Goal: Task Accomplishment & Management: Manage account settings

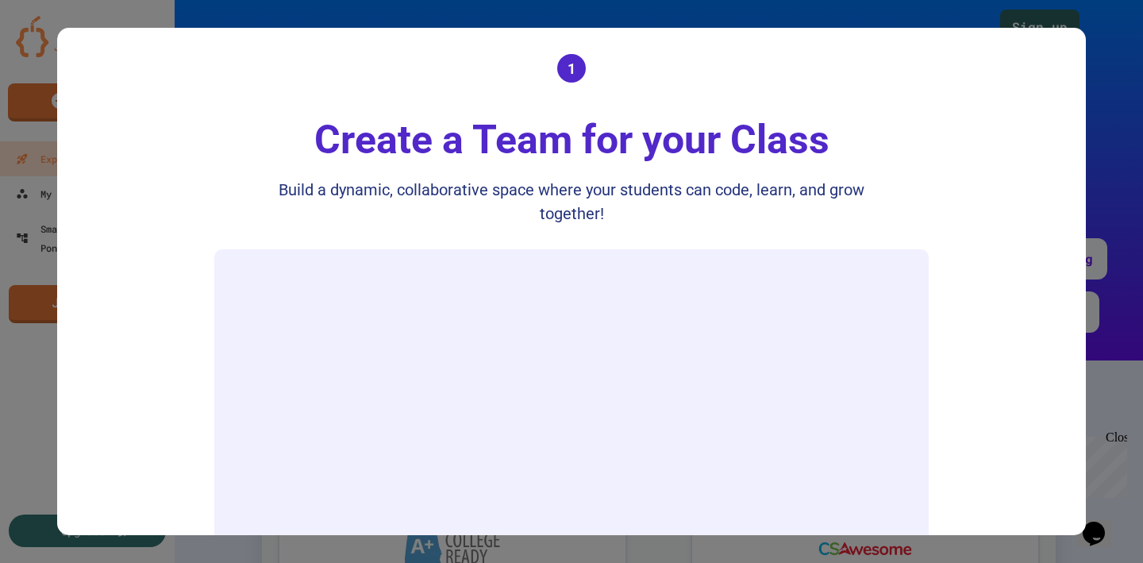
scroll to position [320, 0]
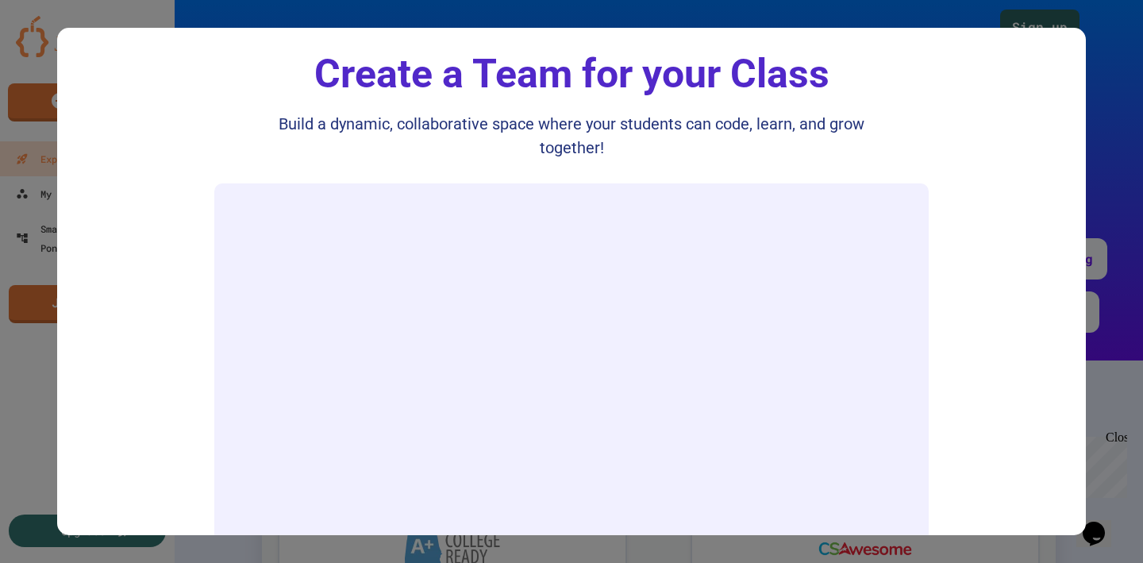
click at [541, 157] on div "Build a dynamic, collaborative space where your students can code, learn, and g…" at bounding box center [571, 136] width 635 height 48
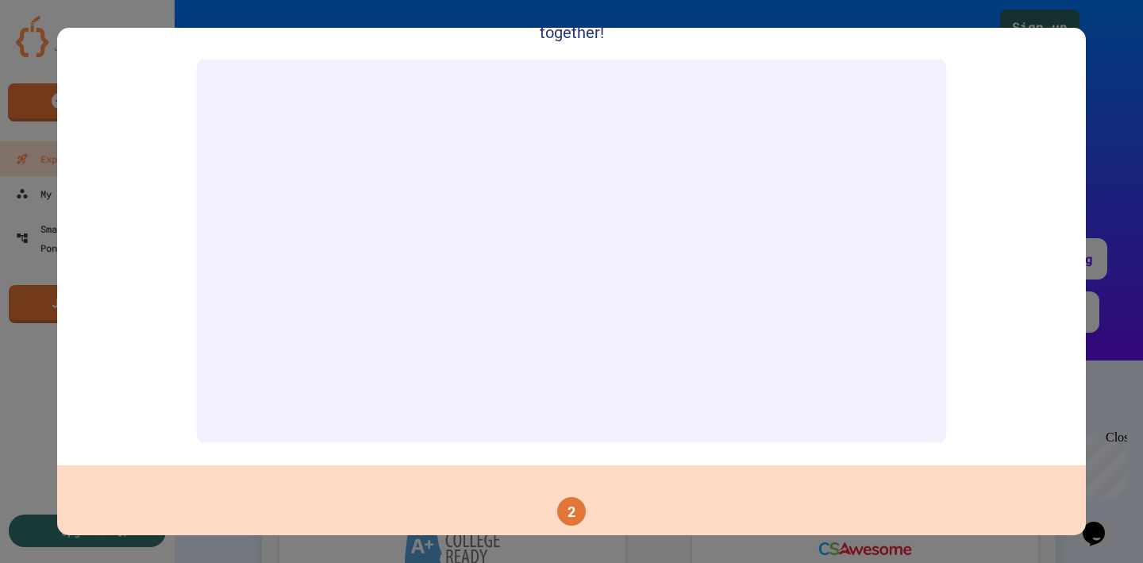
scroll to position [460, 0]
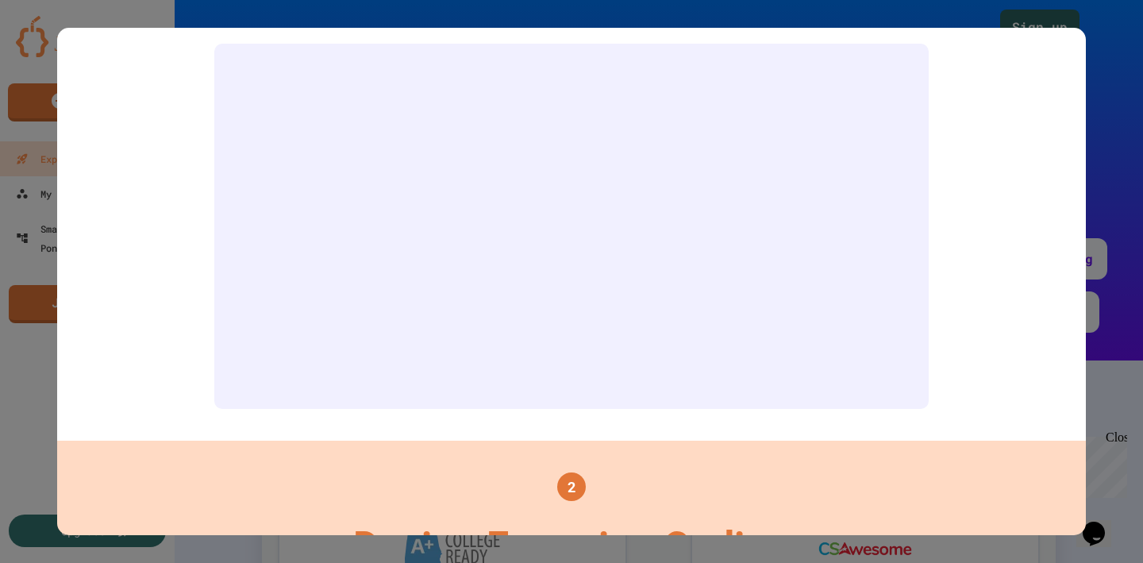
click at [68, 14] on div at bounding box center [571, 281] width 1143 height 563
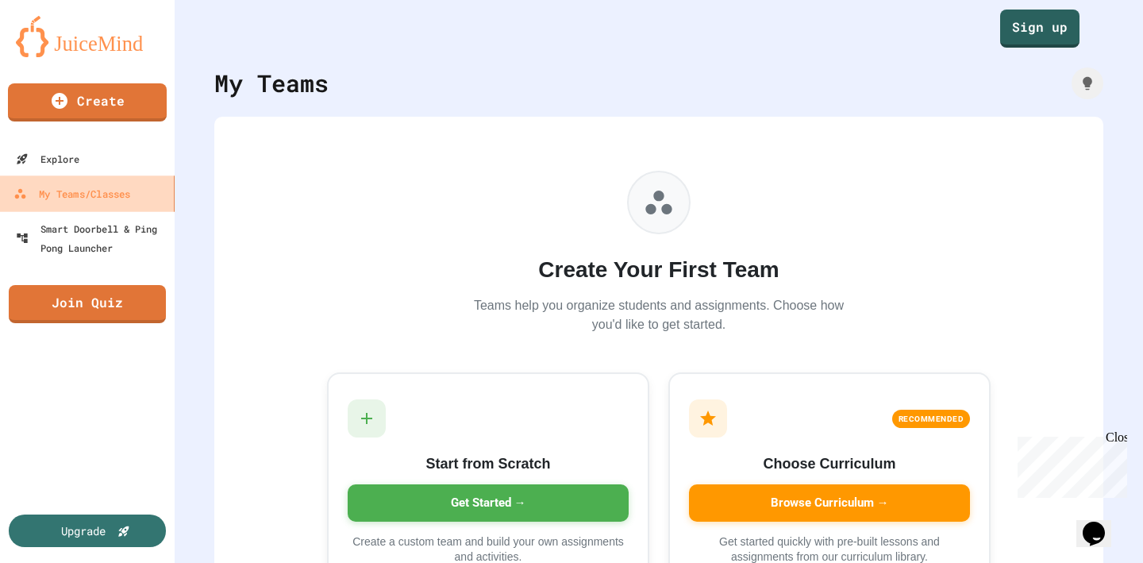
click at [62, 196] on div "My Teams/Classes" at bounding box center [71, 194] width 117 height 20
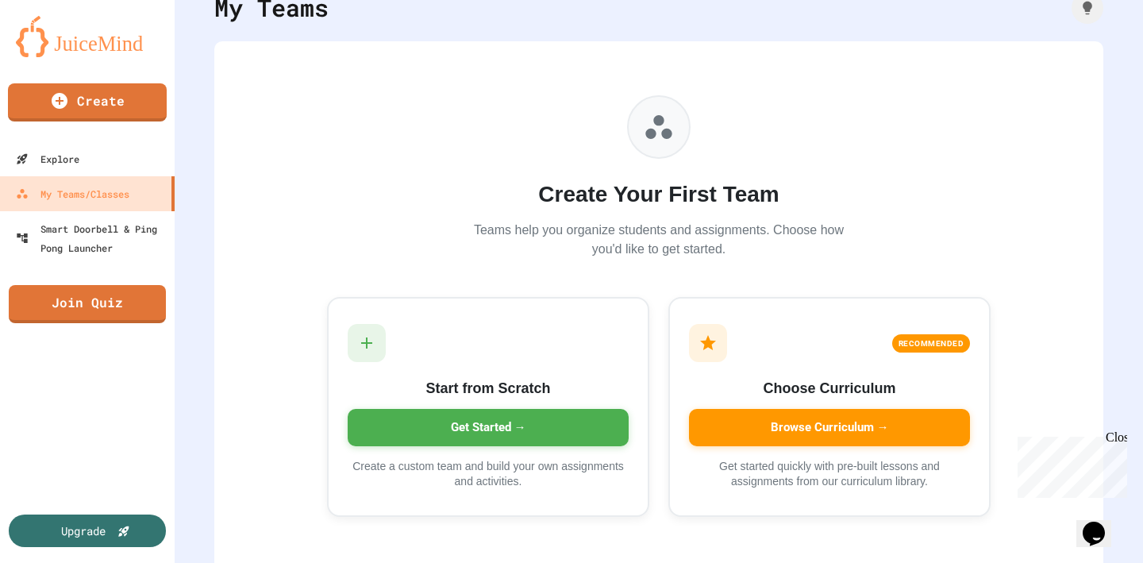
scroll to position [94, 0]
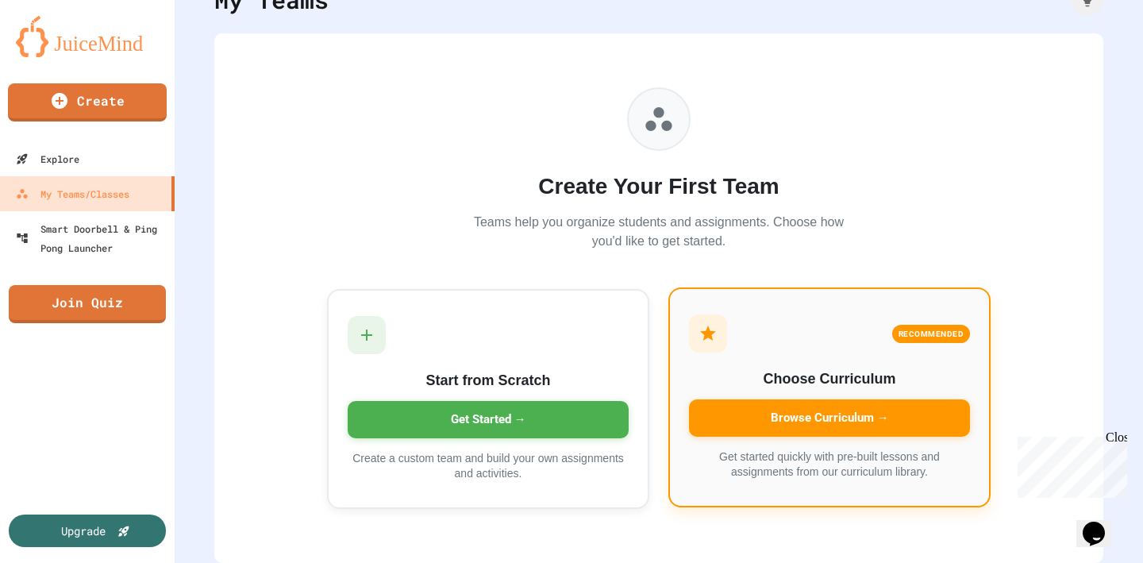
click at [852, 402] on div "Browse Curriculum →" at bounding box center [829, 417] width 281 height 37
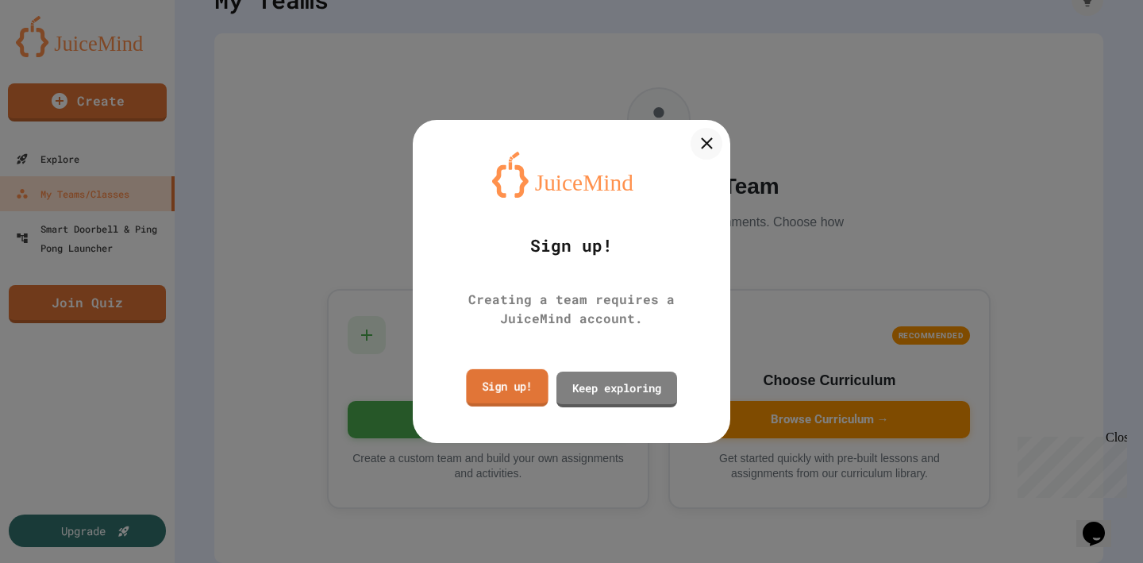
click at [514, 391] on link "Sign up!" at bounding box center [507, 387] width 82 height 37
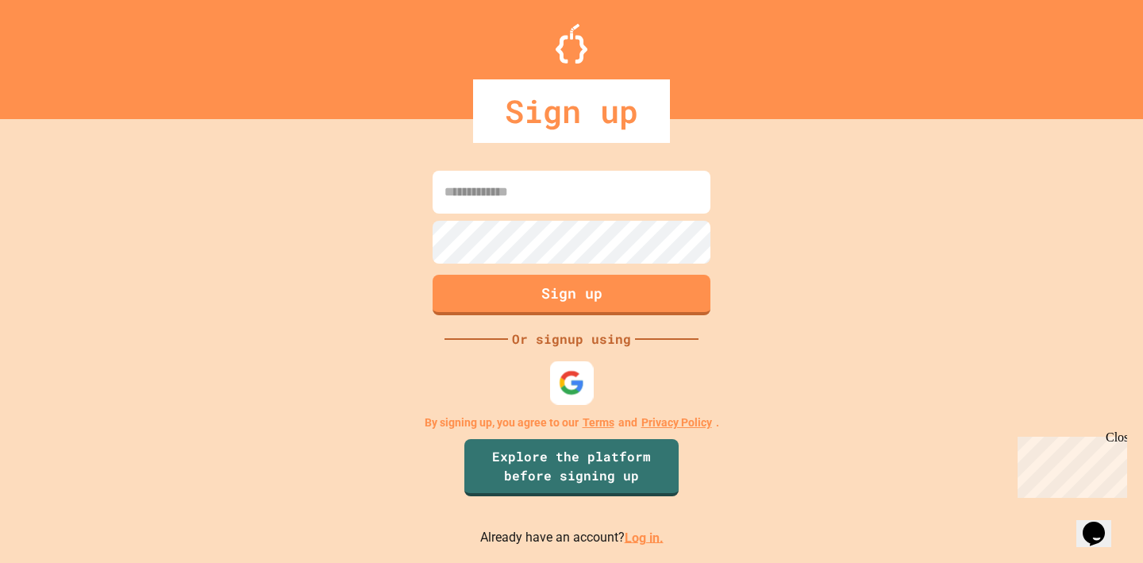
click at [557, 379] on div at bounding box center [572, 382] width 44 height 44
click at [1119, 437] on div "Close" at bounding box center [1116, 440] width 20 height 20
click at [571, 382] on img at bounding box center [572, 382] width 26 height 26
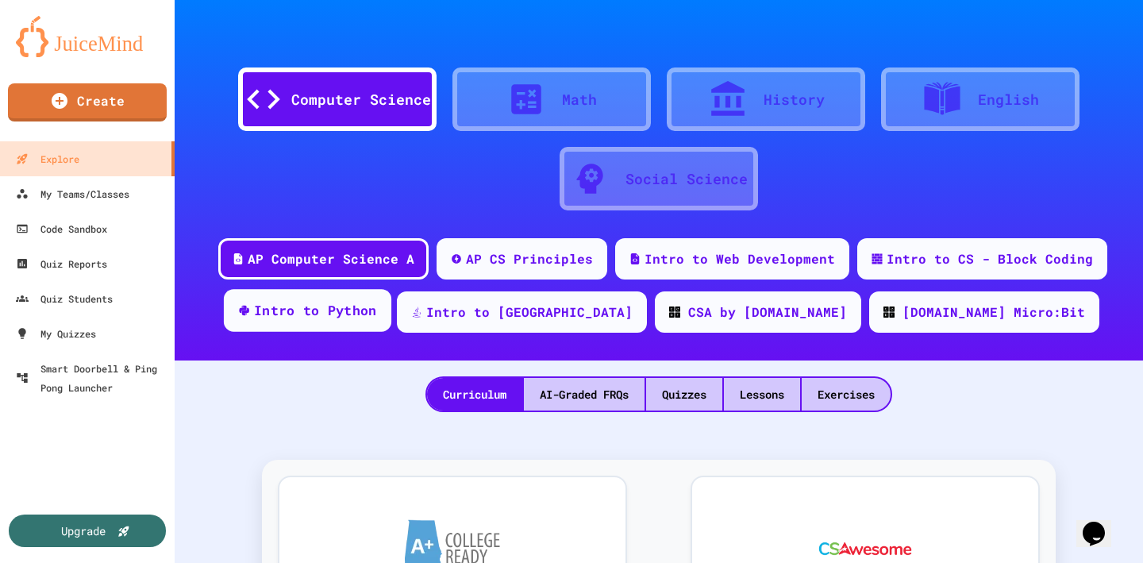
click at [377, 314] on div "Intro to Python" at bounding box center [315, 311] width 123 height 20
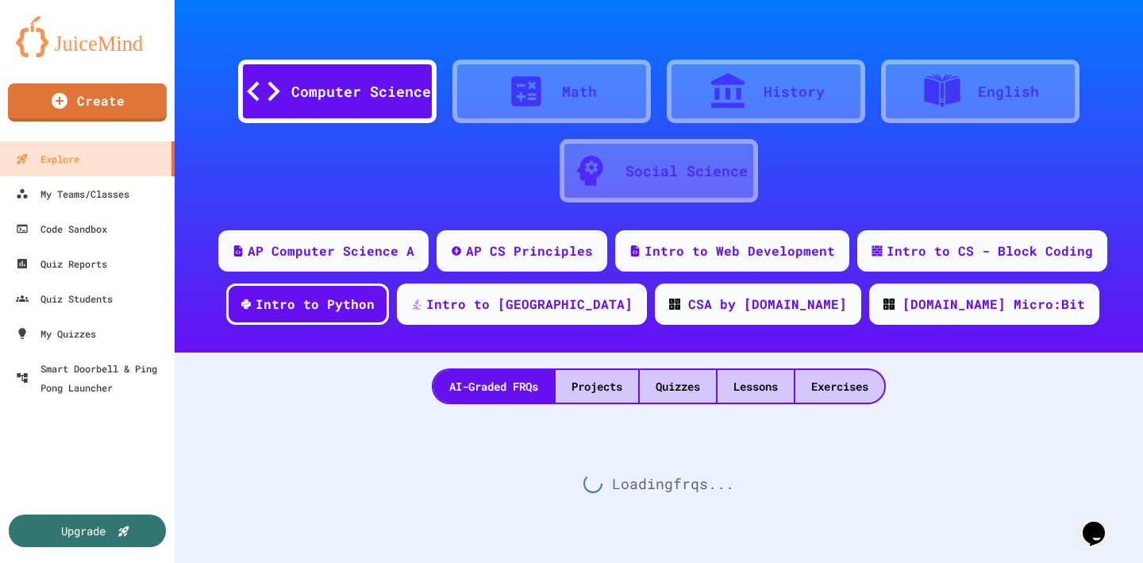
scroll to position [20, 0]
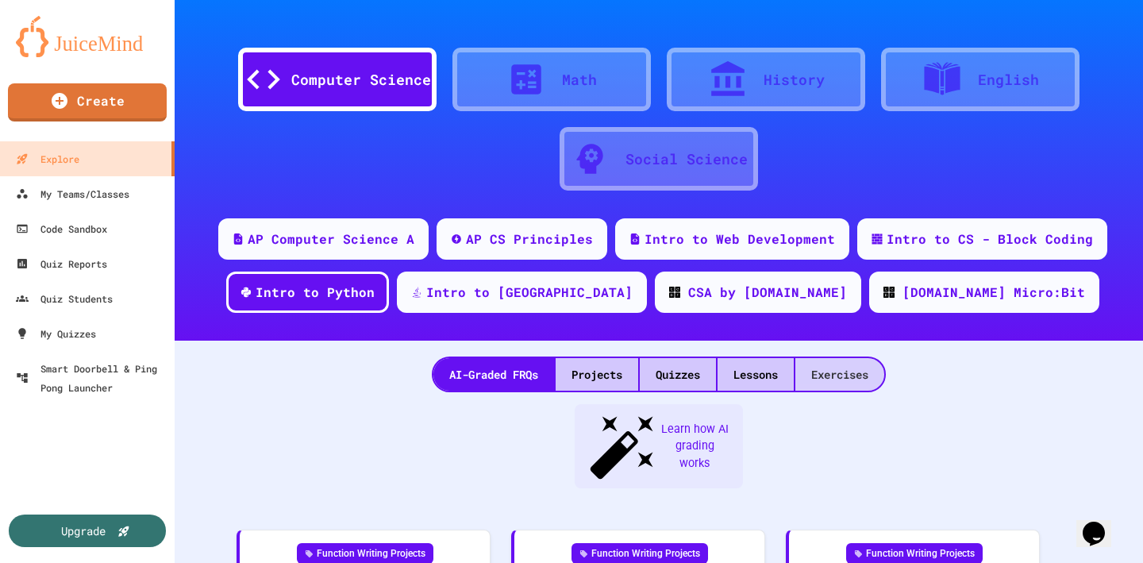
click at [837, 376] on div "Exercises" at bounding box center [839, 374] width 89 height 33
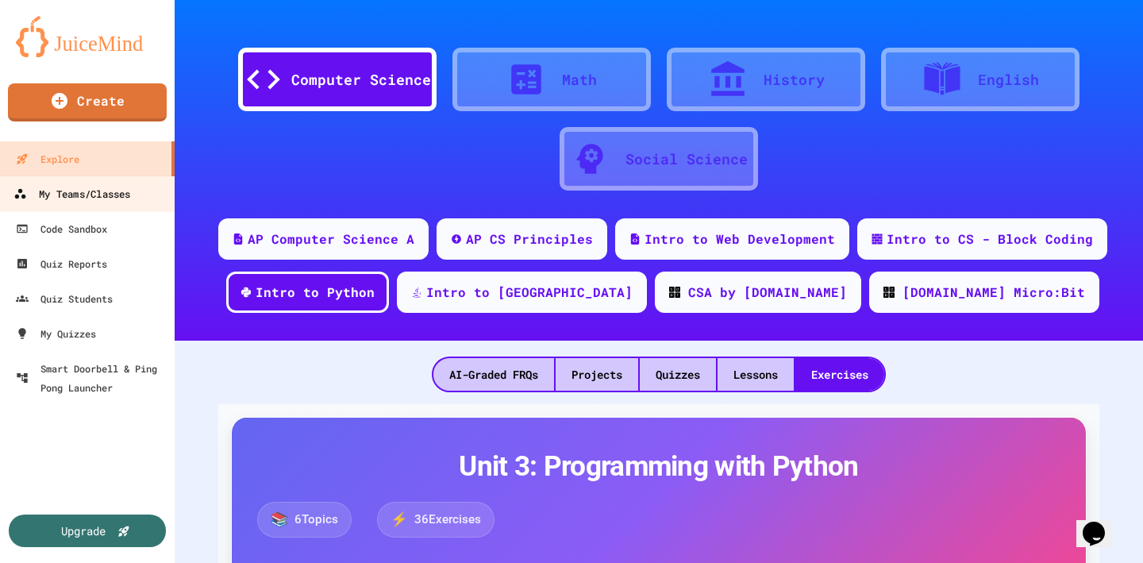
click at [103, 199] on div "My Teams/Classes" at bounding box center [71, 194] width 117 height 20
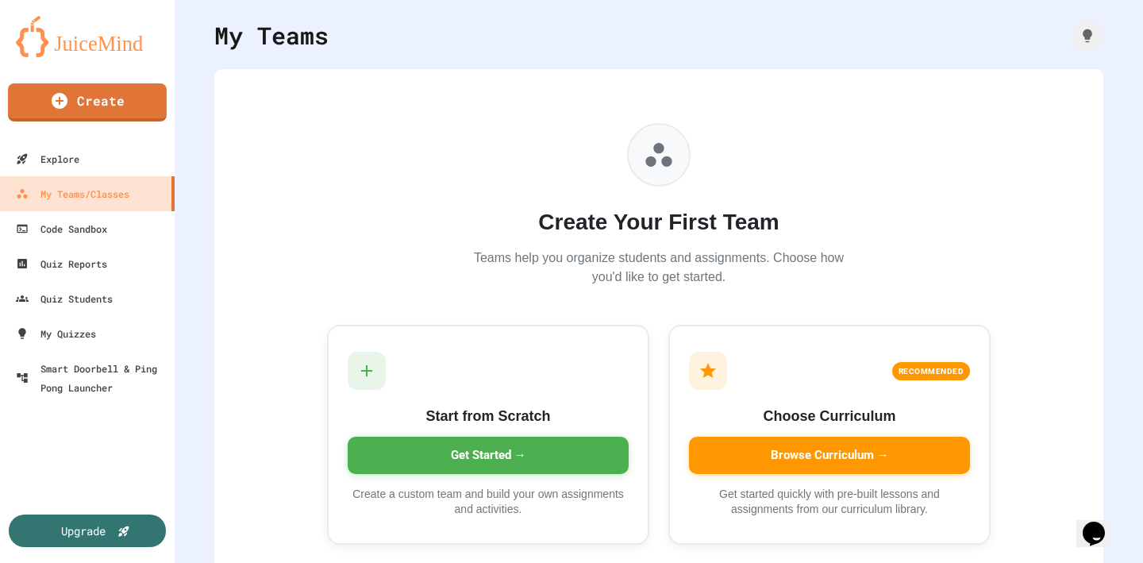
scroll to position [94, 0]
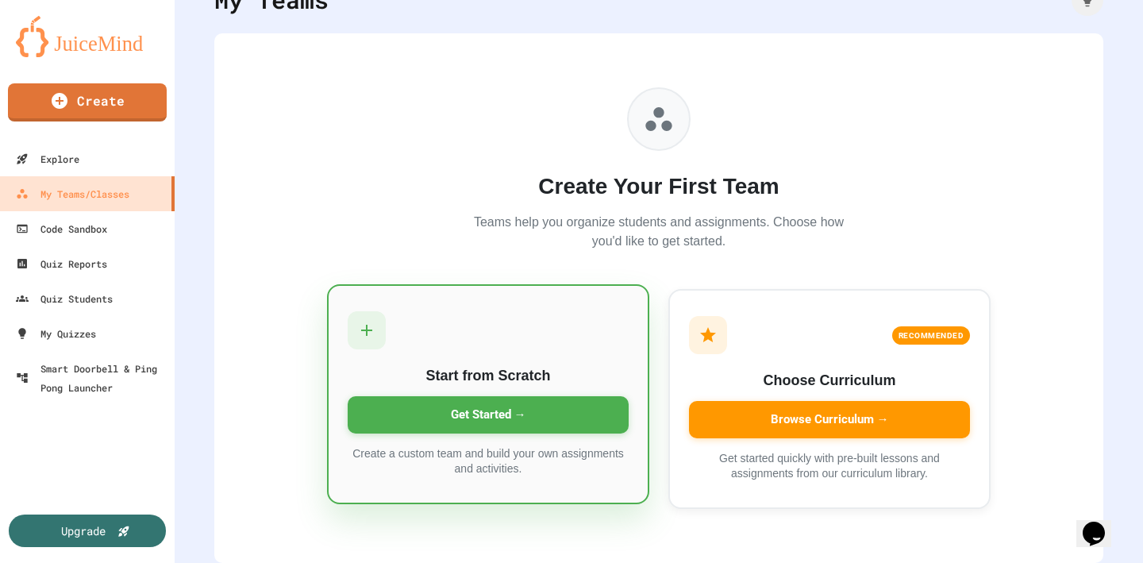
click at [512, 404] on div "Get Started →" at bounding box center [488, 414] width 281 height 37
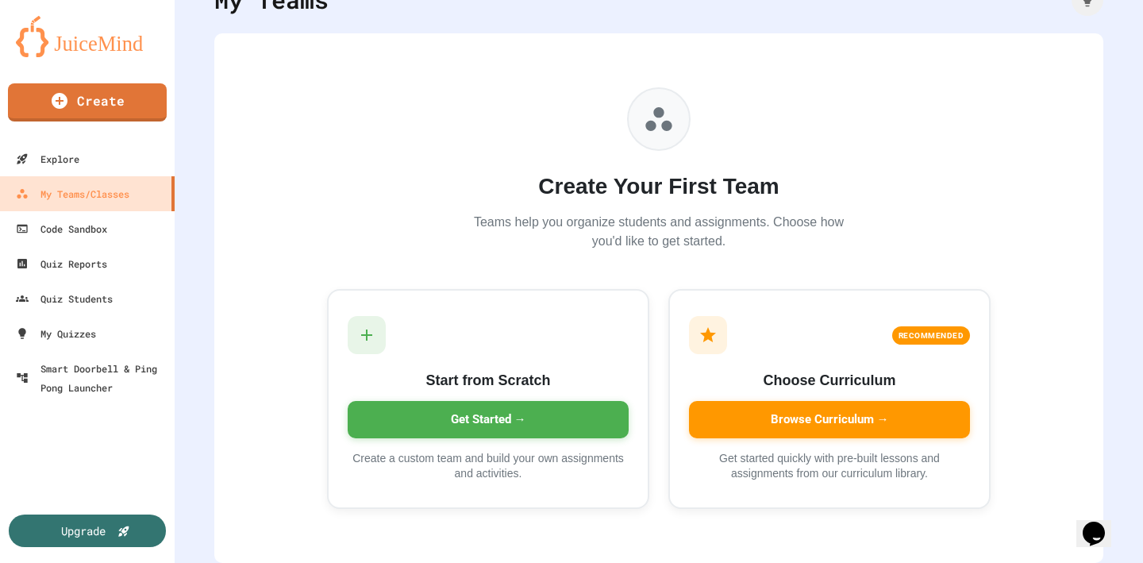
type input "*"
type input "**********"
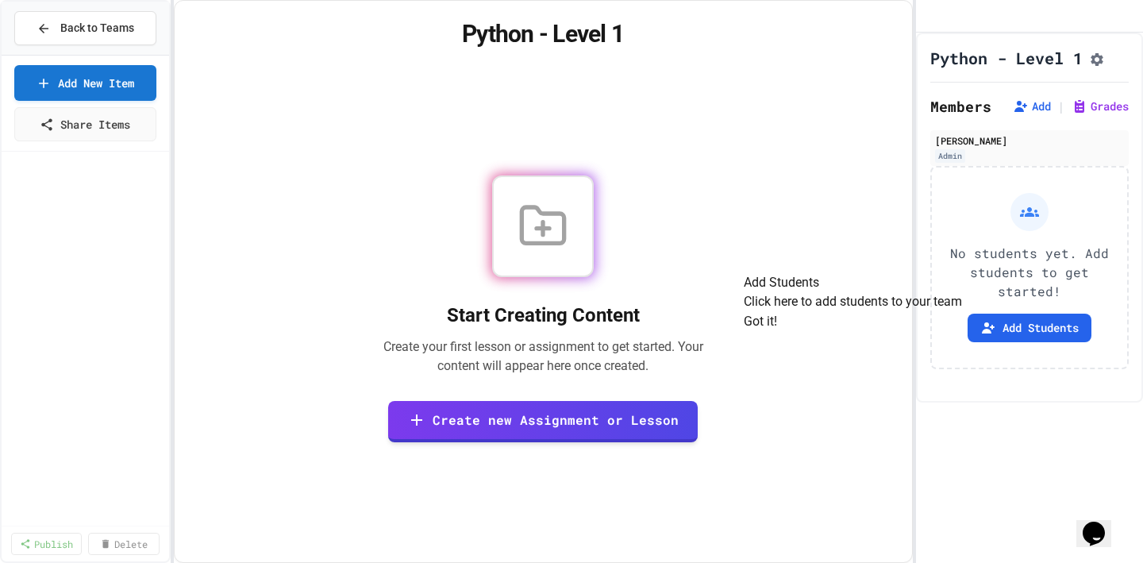
click at [777, 331] on button "Got it!" at bounding box center [760, 321] width 33 height 19
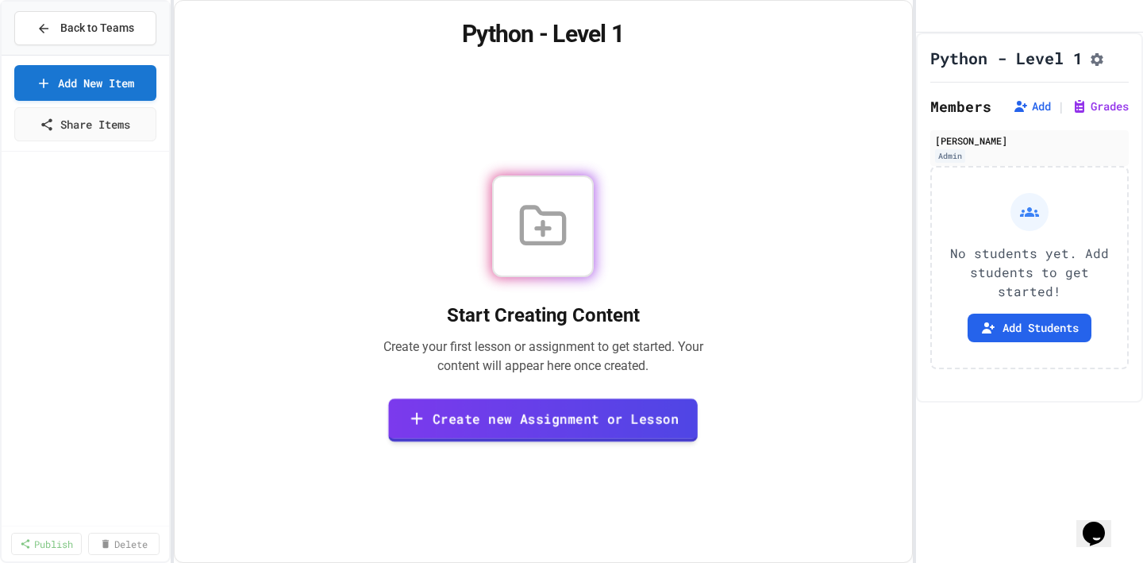
click at [524, 425] on link "Create new Assignment or Lesson" at bounding box center [543, 420] width 310 height 44
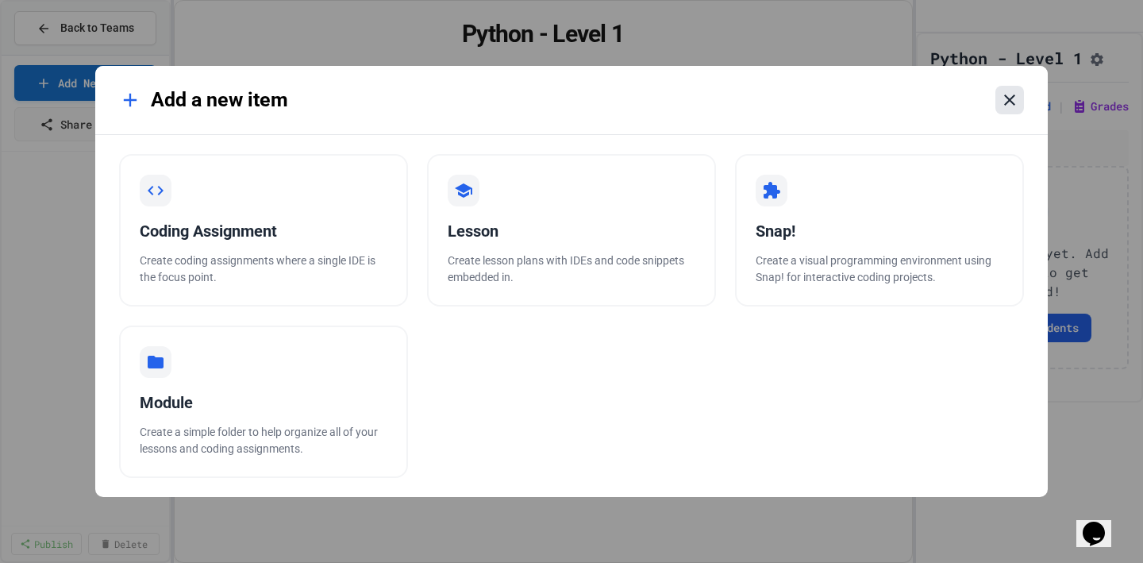
click at [1012, 96] on icon at bounding box center [1009, 99] width 19 height 19
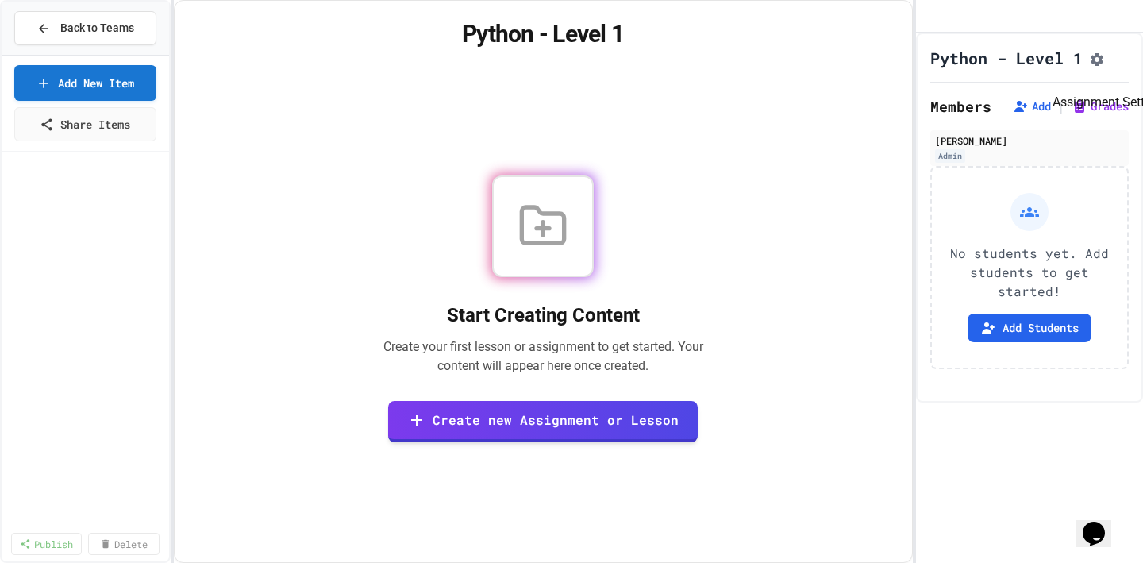
click at [1105, 67] on icon "Assignment Settings" at bounding box center [1097, 60] width 16 height 16
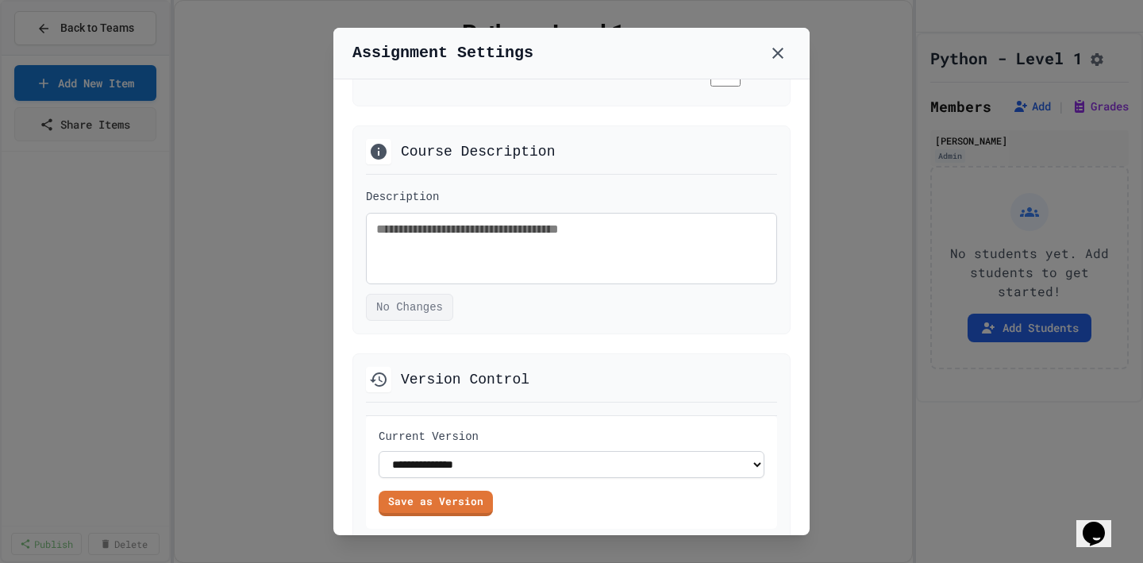
scroll to position [947, 0]
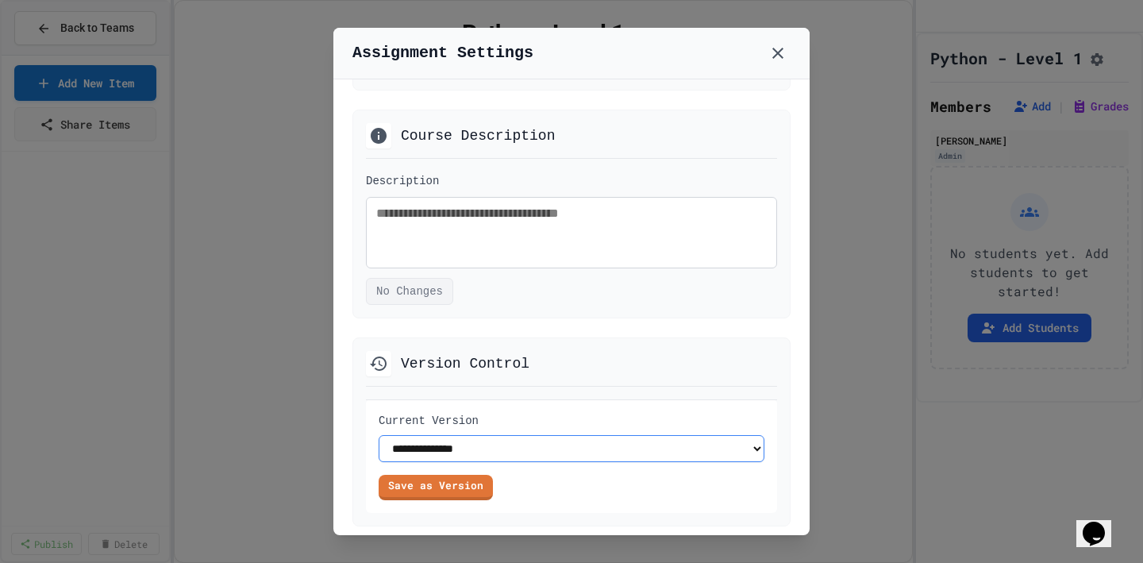
click at [591, 443] on select "**********" at bounding box center [572, 448] width 386 height 27
click at [379, 435] on select "**********" at bounding box center [572, 448] width 386 height 27
click at [773, 53] on icon at bounding box center [777, 53] width 19 height 19
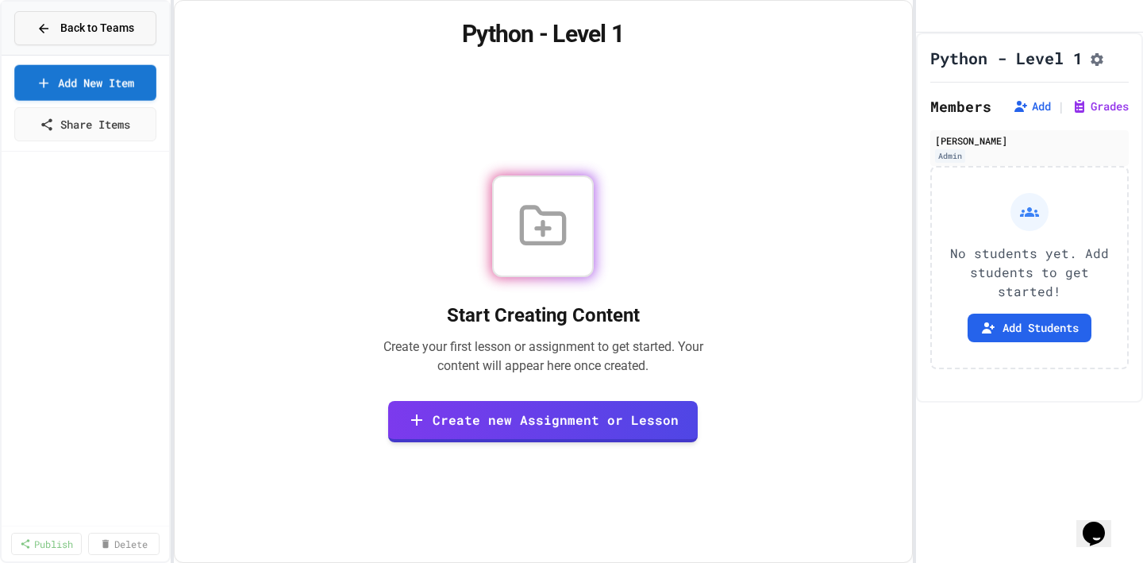
click at [96, 37] on button "Back to Teams" at bounding box center [85, 28] width 142 height 34
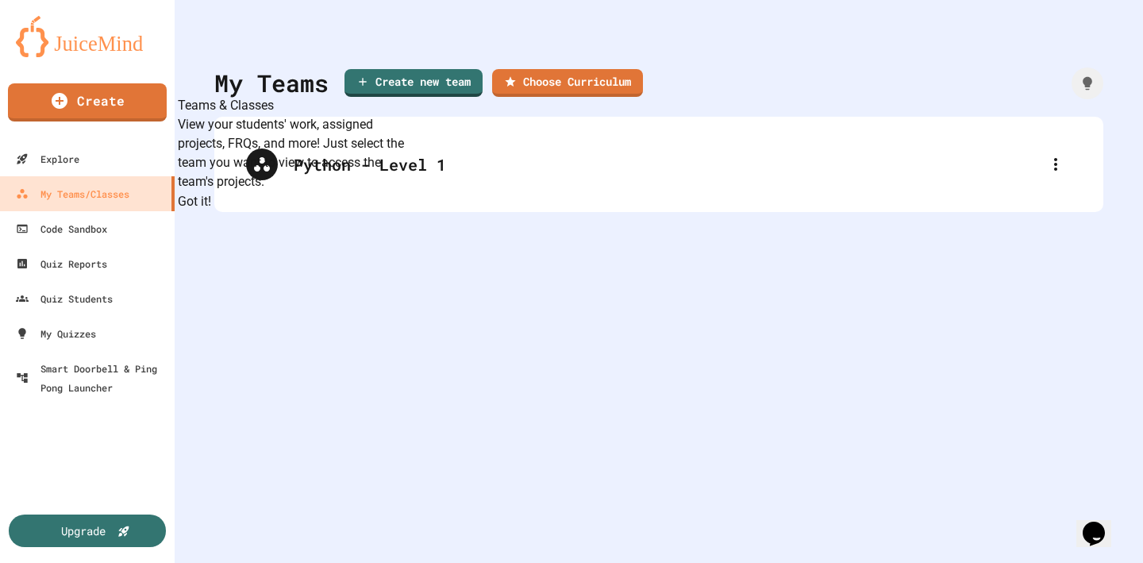
click at [211, 211] on button "Got it!" at bounding box center [194, 201] width 33 height 19
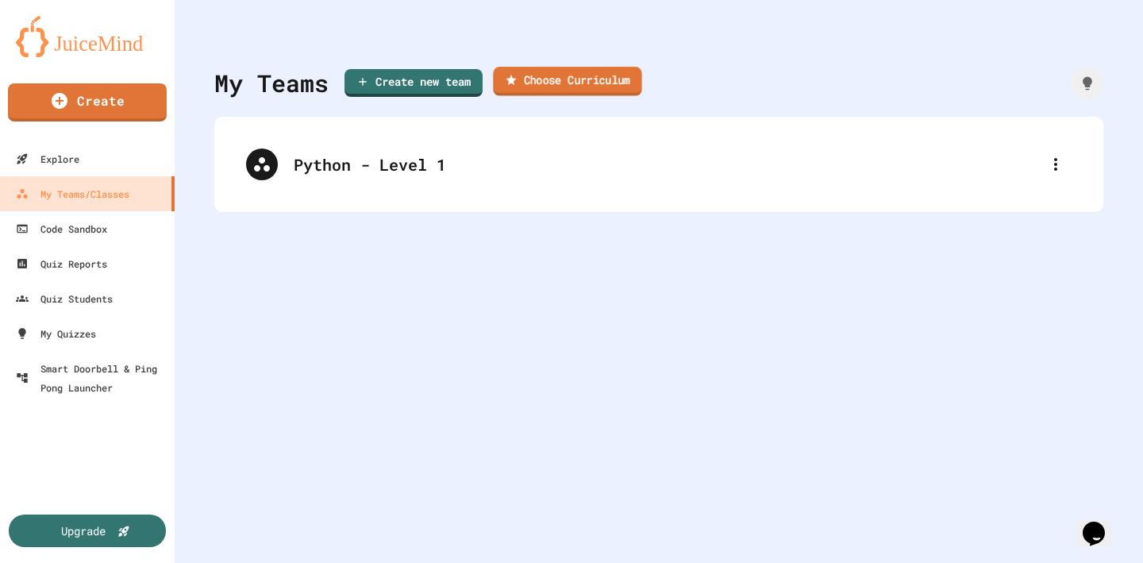
click at [556, 83] on link "Choose Curriculum" at bounding box center [567, 81] width 148 height 29
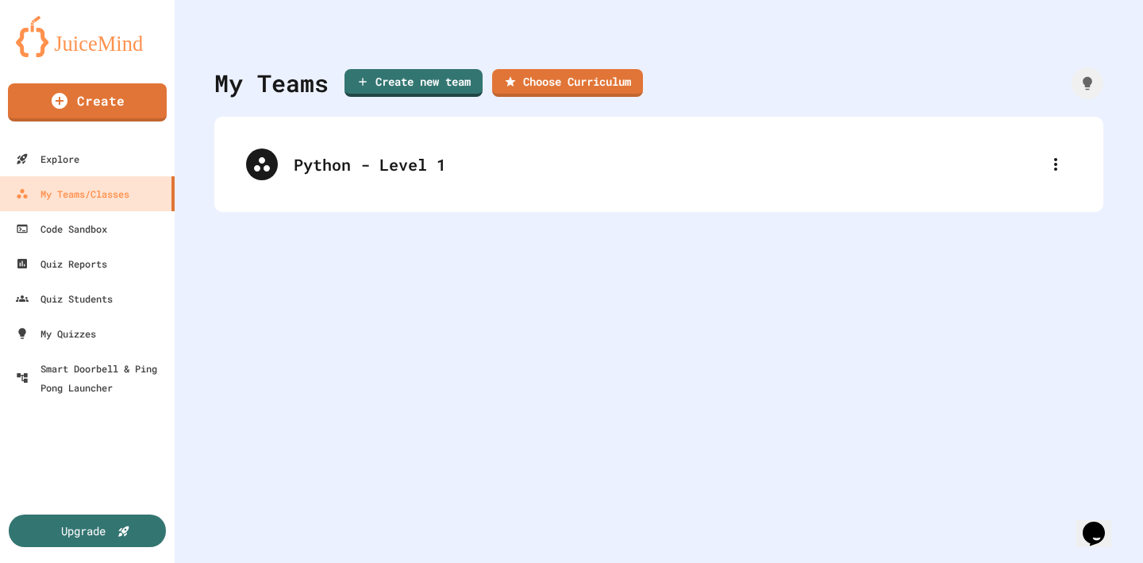
type input "**********"
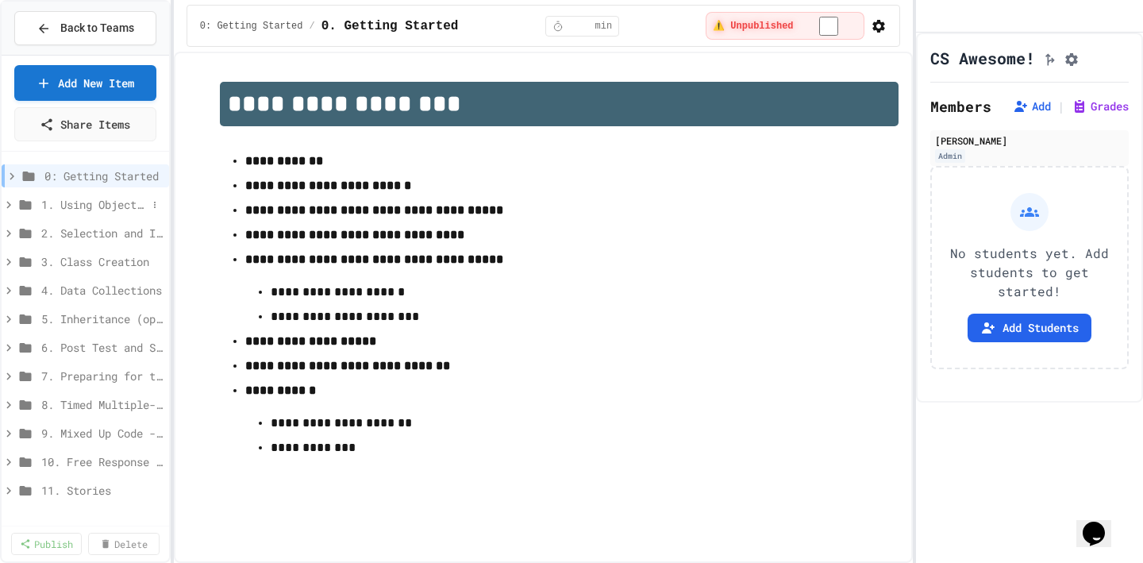
click at [122, 208] on span "1. Using Objects and Methods" at bounding box center [94, 204] width 106 height 17
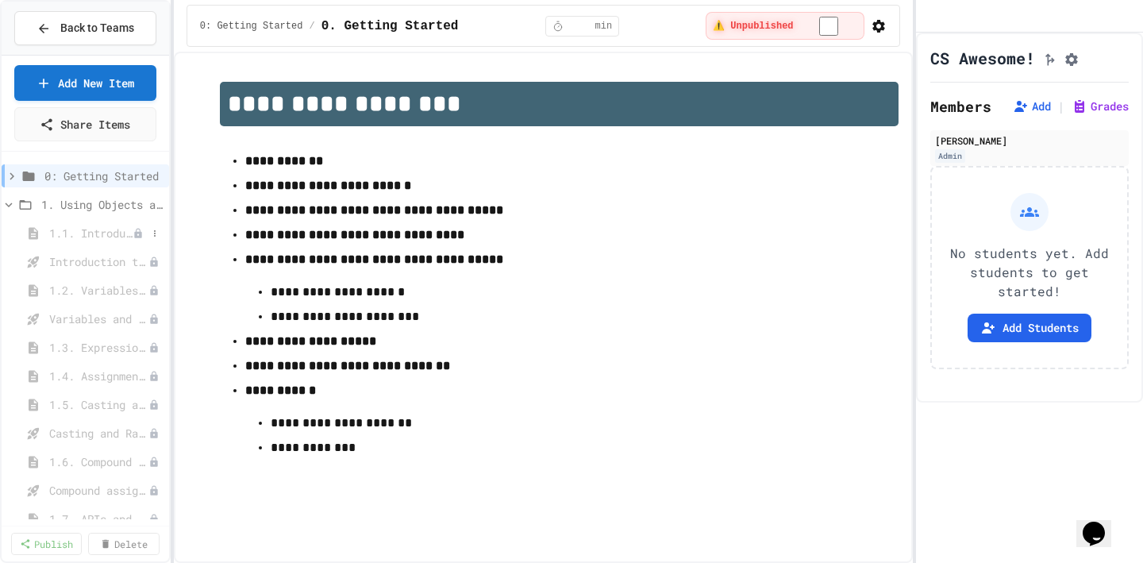
click at [106, 236] on span "1.1. Introduction to Algorithms, Programming, and Compilers" at bounding box center [90, 233] width 83 height 17
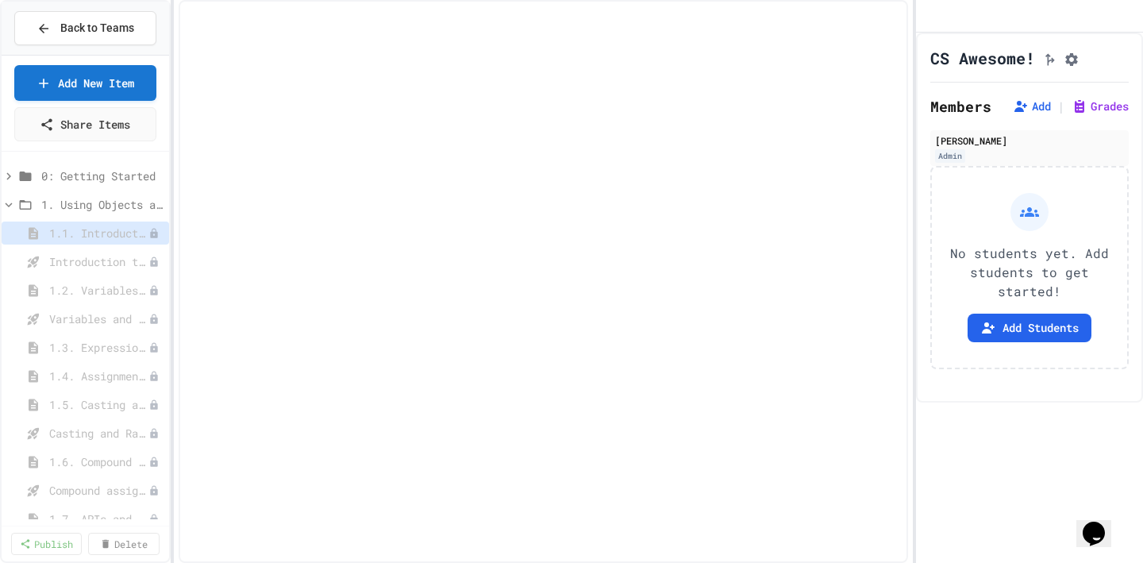
select select "***"
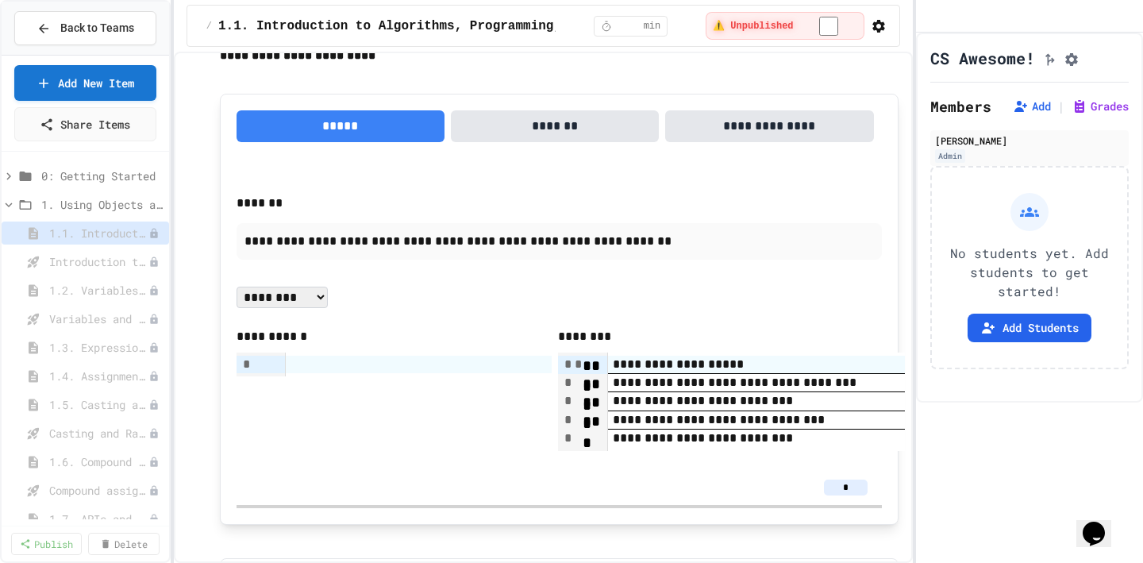
scroll to position [1077, 0]
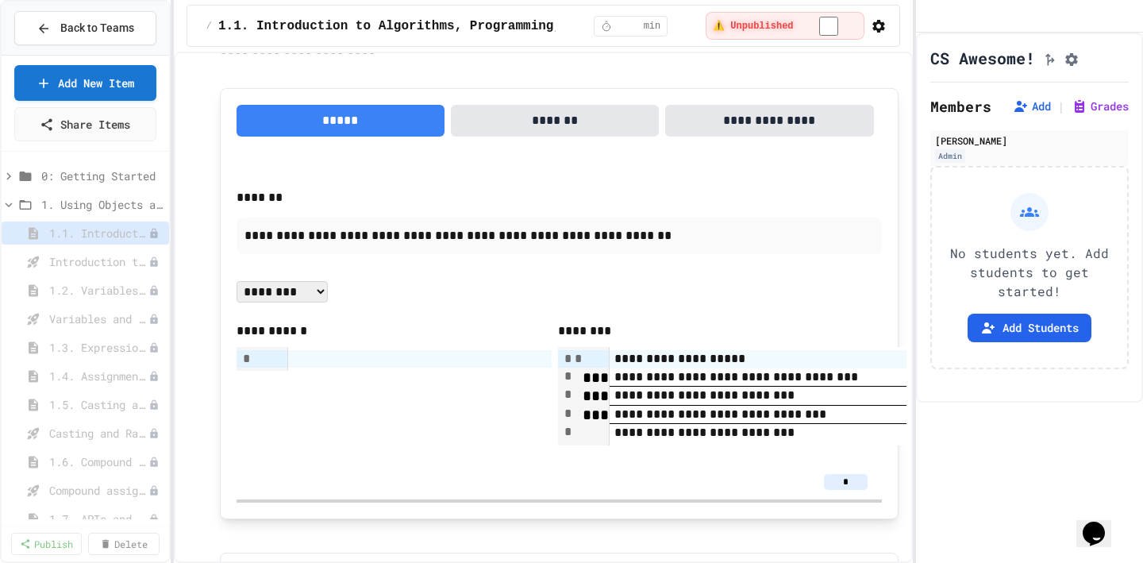
drag, startPoint x: 595, startPoint y: 360, endPoint x: 676, endPoint y: 365, distance: 81.9
click at [50, 30] on div "Back to Teams" at bounding box center [86, 28] width 98 height 17
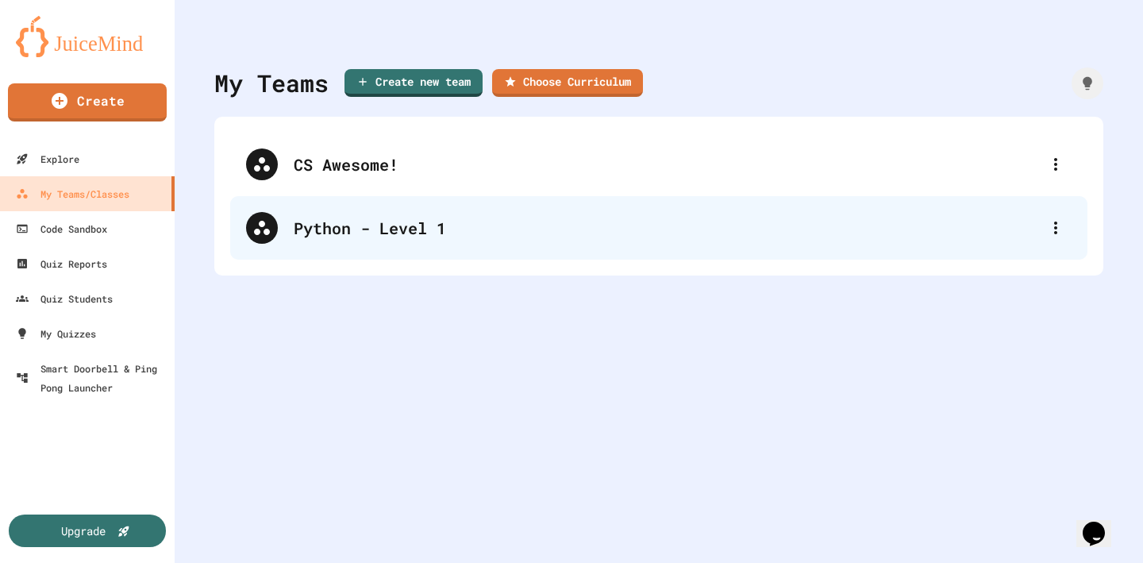
click at [431, 230] on div "Python - Level 1" at bounding box center [667, 228] width 746 height 24
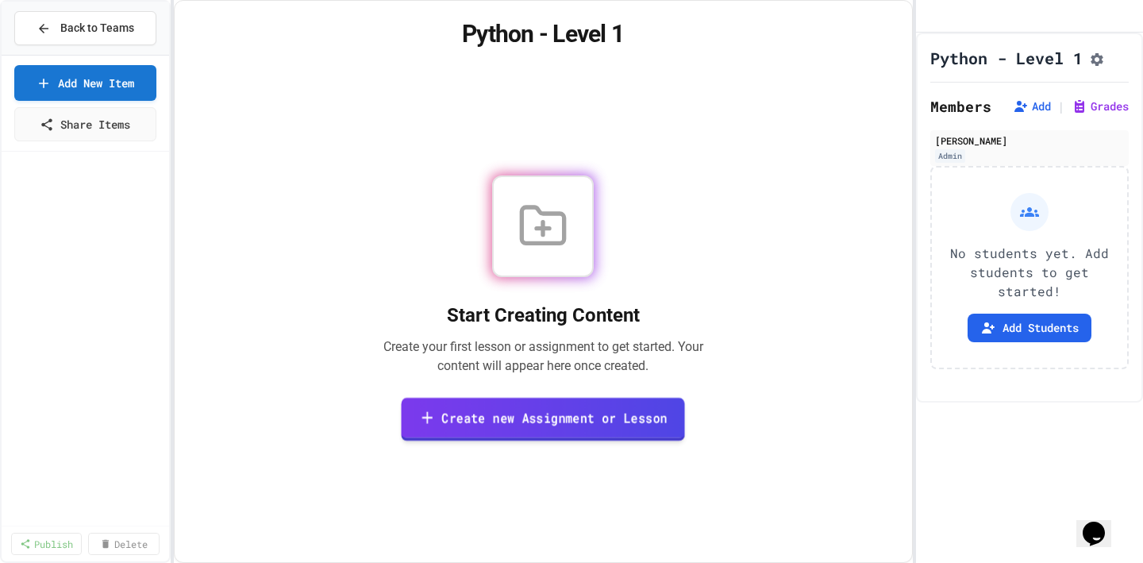
click at [561, 421] on link "Create new Assignment or Lesson" at bounding box center [542, 419] width 283 height 44
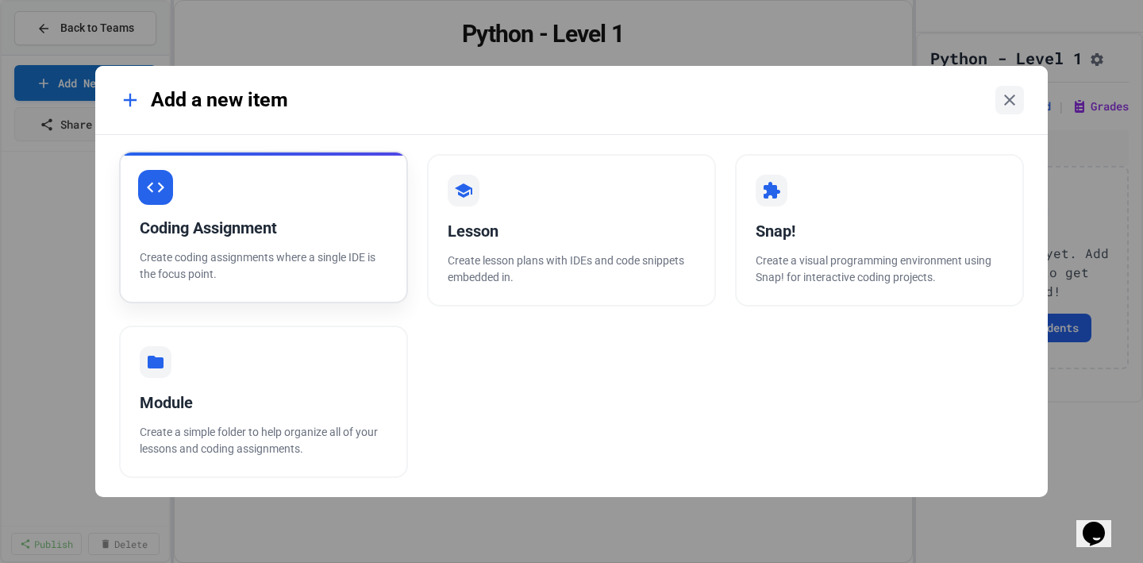
click at [297, 213] on div "Coding Assignment Create coding assignments where a single IDE is the focus poi…" at bounding box center [263, 227] width 289 height 152
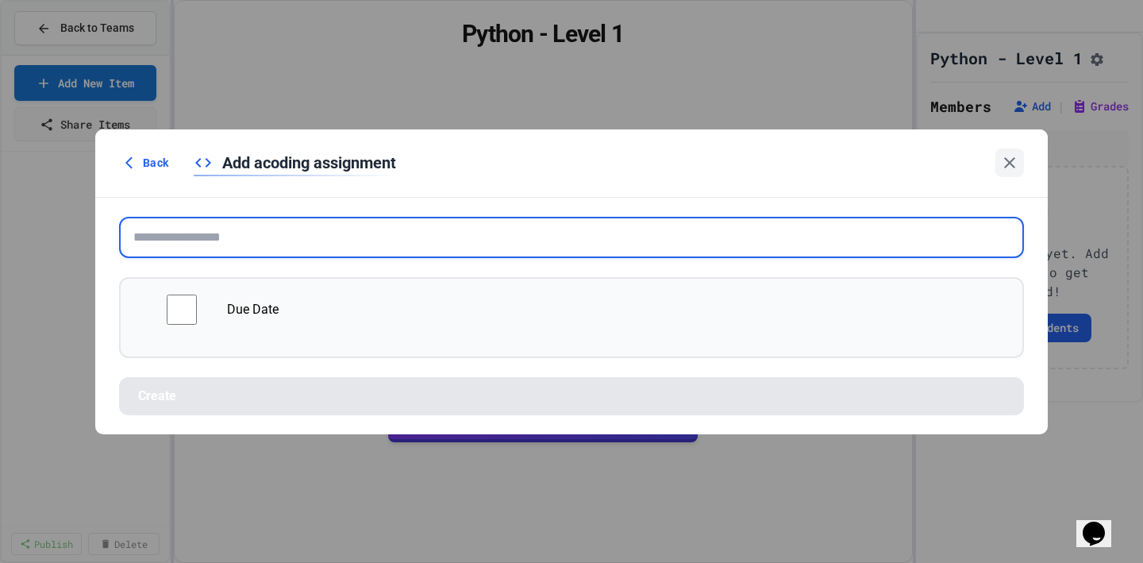
click at [290, 244] on input "text" at bounding box center [571, 237] width 905 height 41
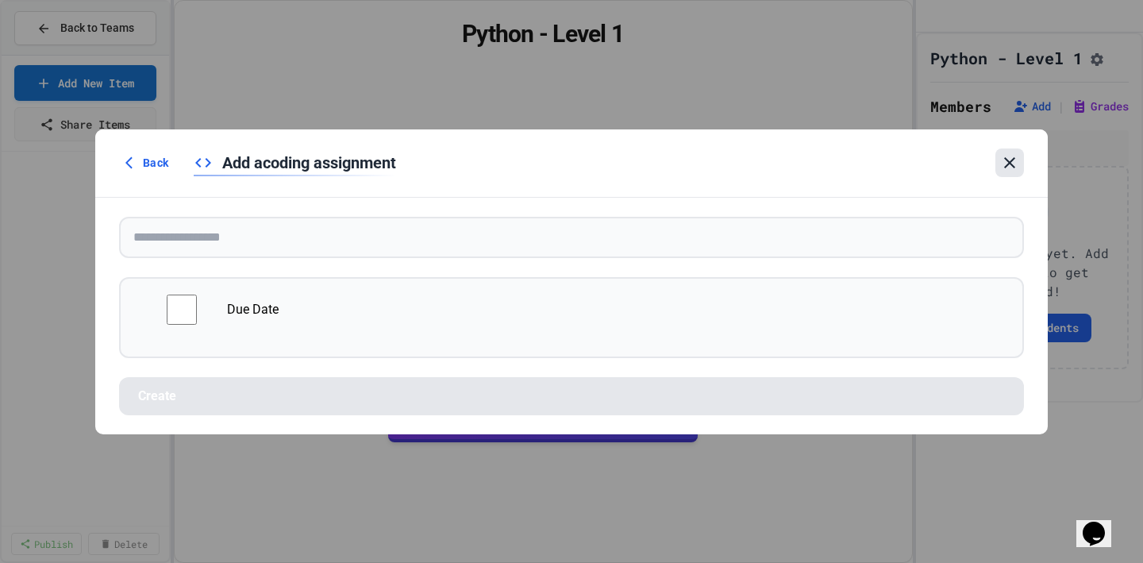
click at [1006, 161] on icon at bounding box center [1009, 162] width 11 height 11
